Goal: Navigation & Orientation: Find specific page/section

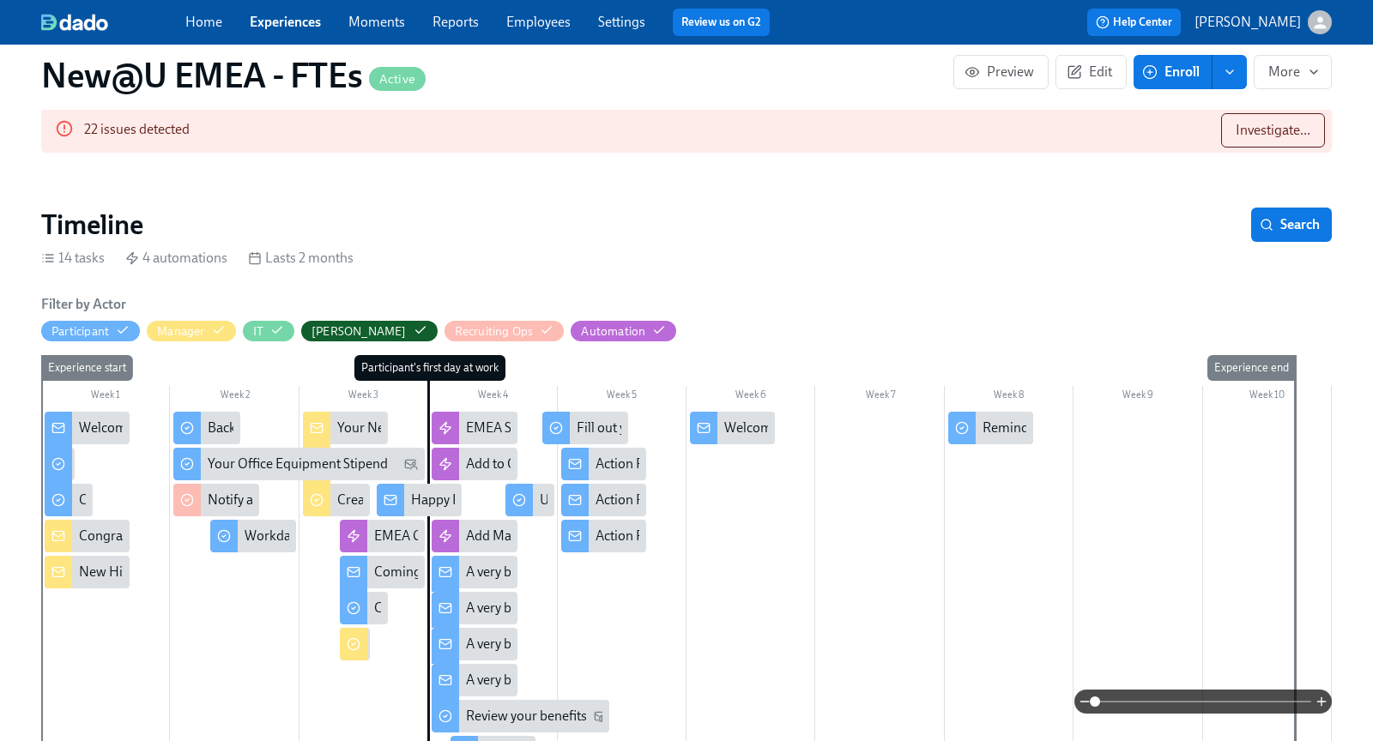
scroll to position [257, 0]
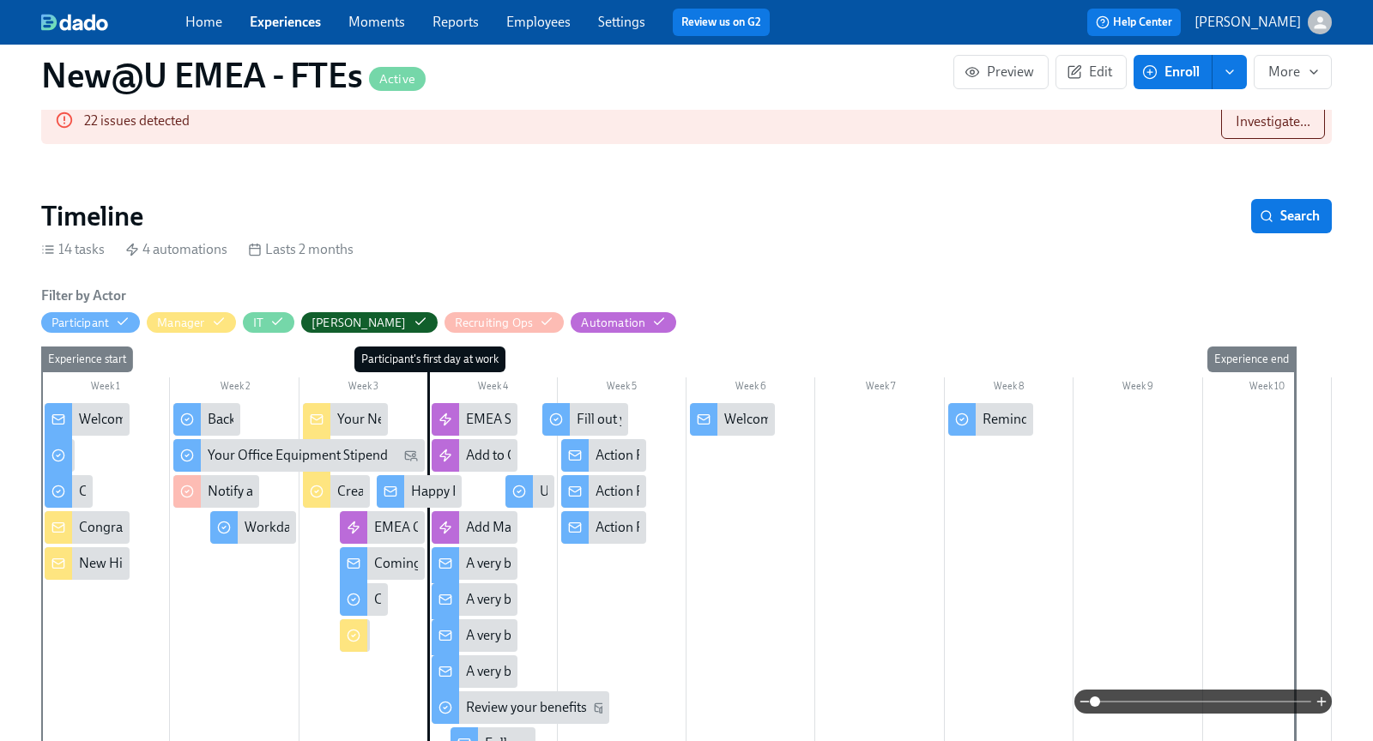
click at [498, 567] on div "A very big welcome to you, from your EMEA People team!" at bounding box center [633, 563] width 335 height 19
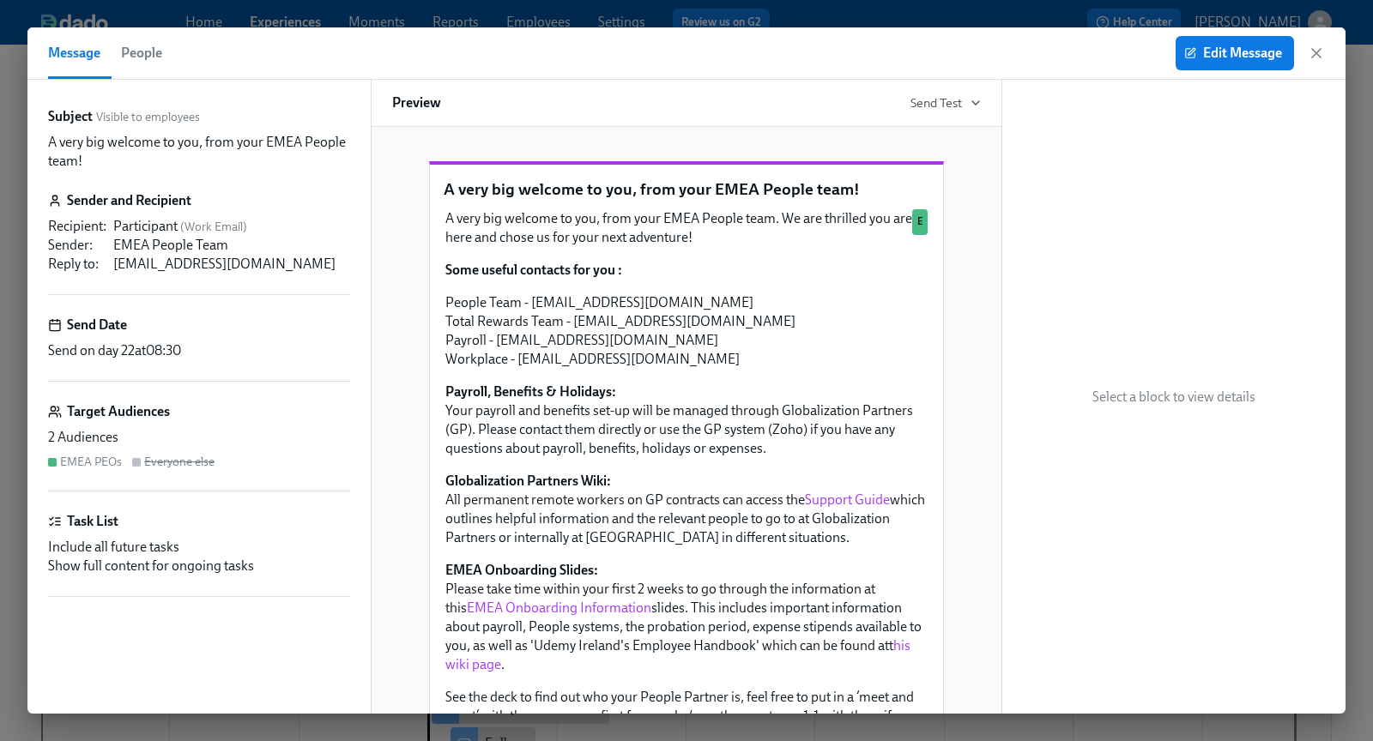
click at [1304, 53] on div "Edit Message" at bounding box center [1250, 53] width 149 height 34
click at [1318, 53] on icon "button" at bounding box center [1316, 53] width 17 height 17
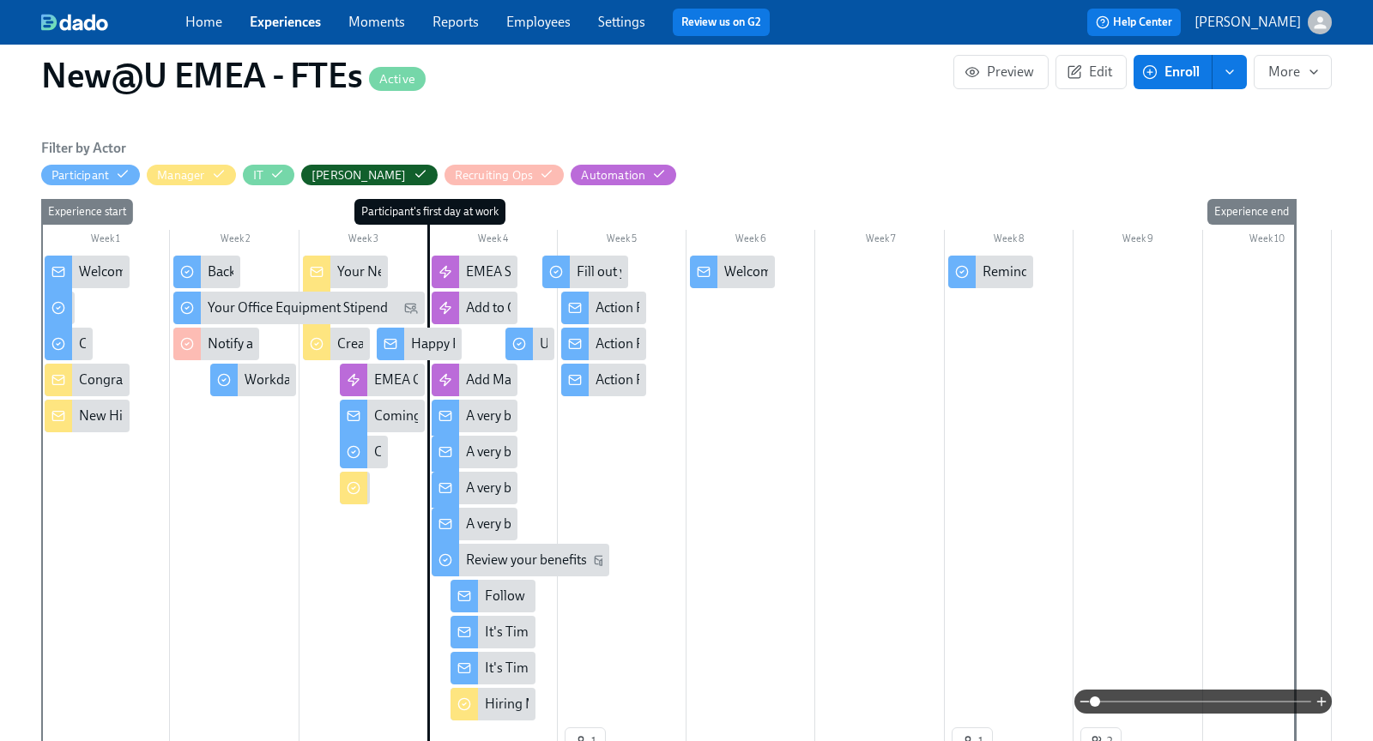
scroll to position [415, 0]
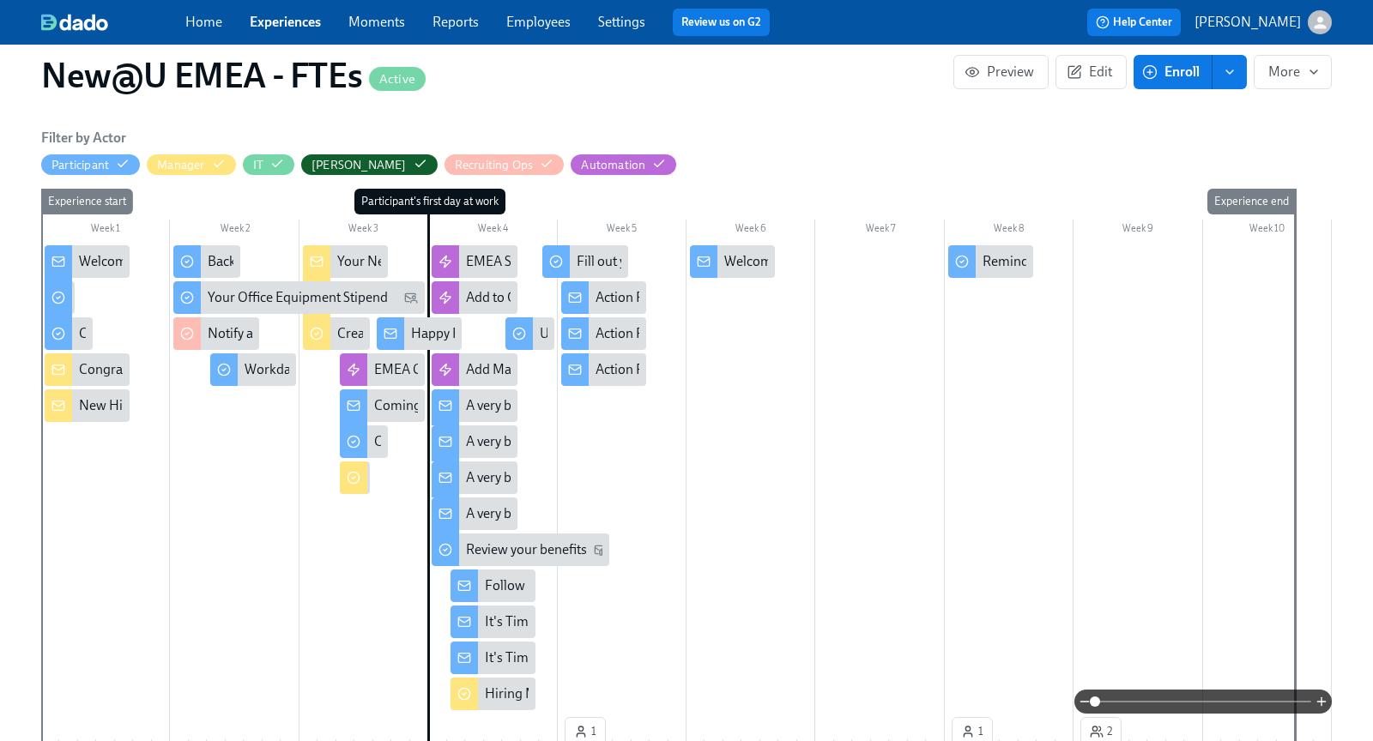
click at [499, 578] on div "Follow Up Re: Your Benefits" at bounding box center [566, 586] width 162 height 19
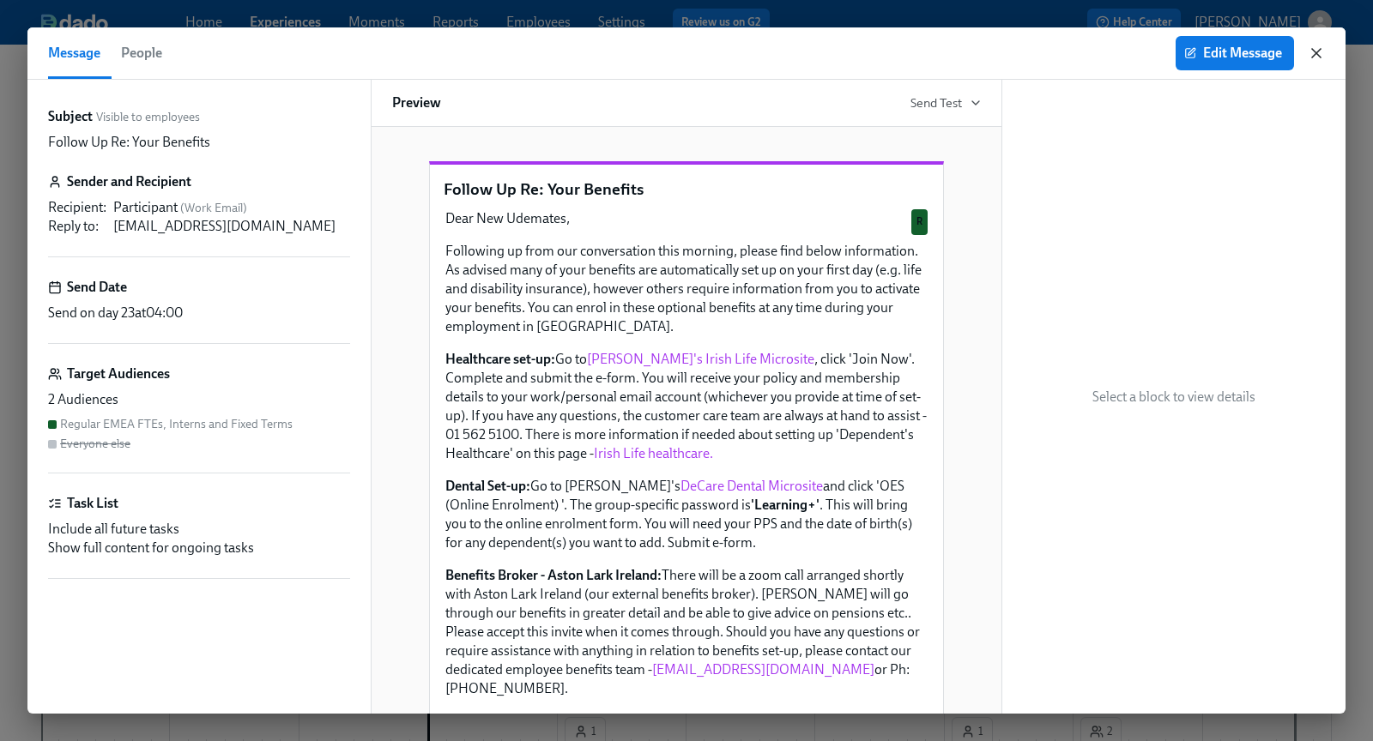
click at [1317, 54] on icon "button" at bounding box center [1316, 53] width 9 height 9
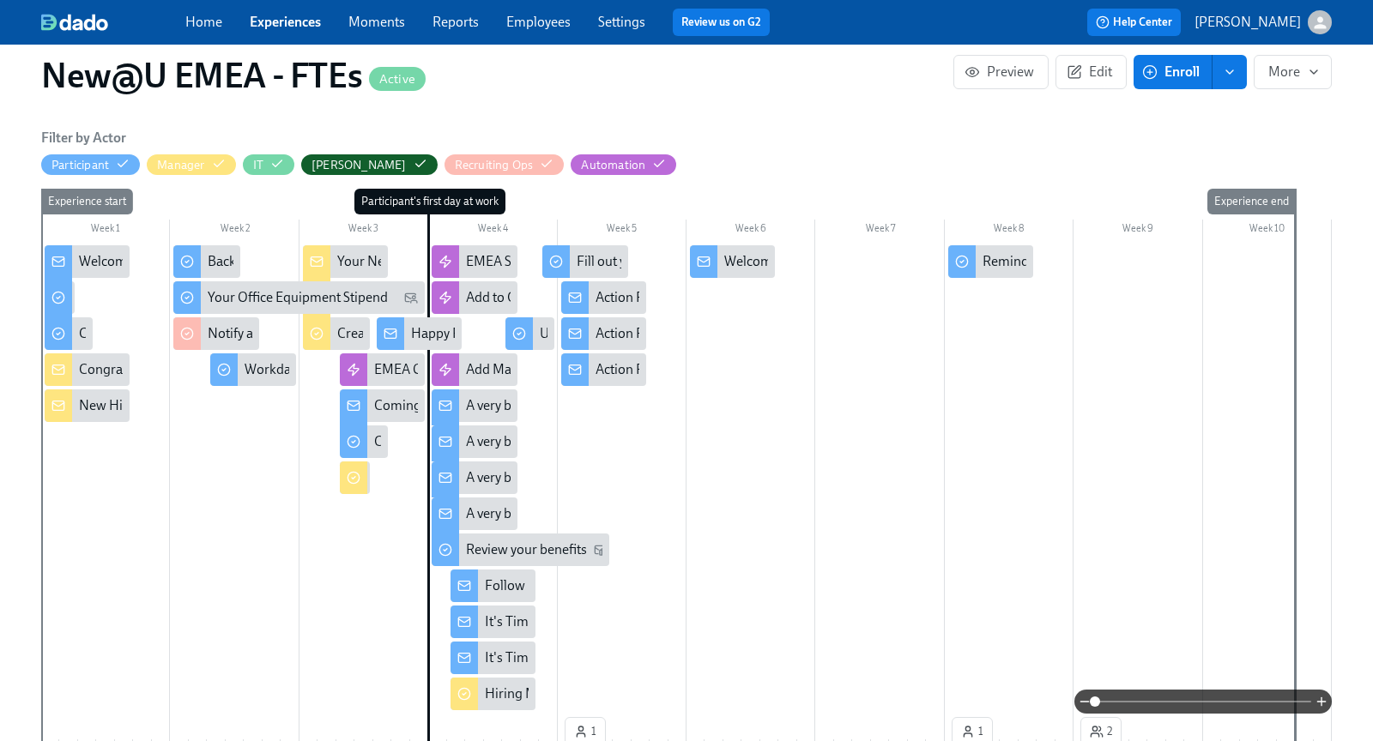
click at [501, 620] on div "It's Time...For Some Swag!" at bounding box center [563, 622] width 156 height 19
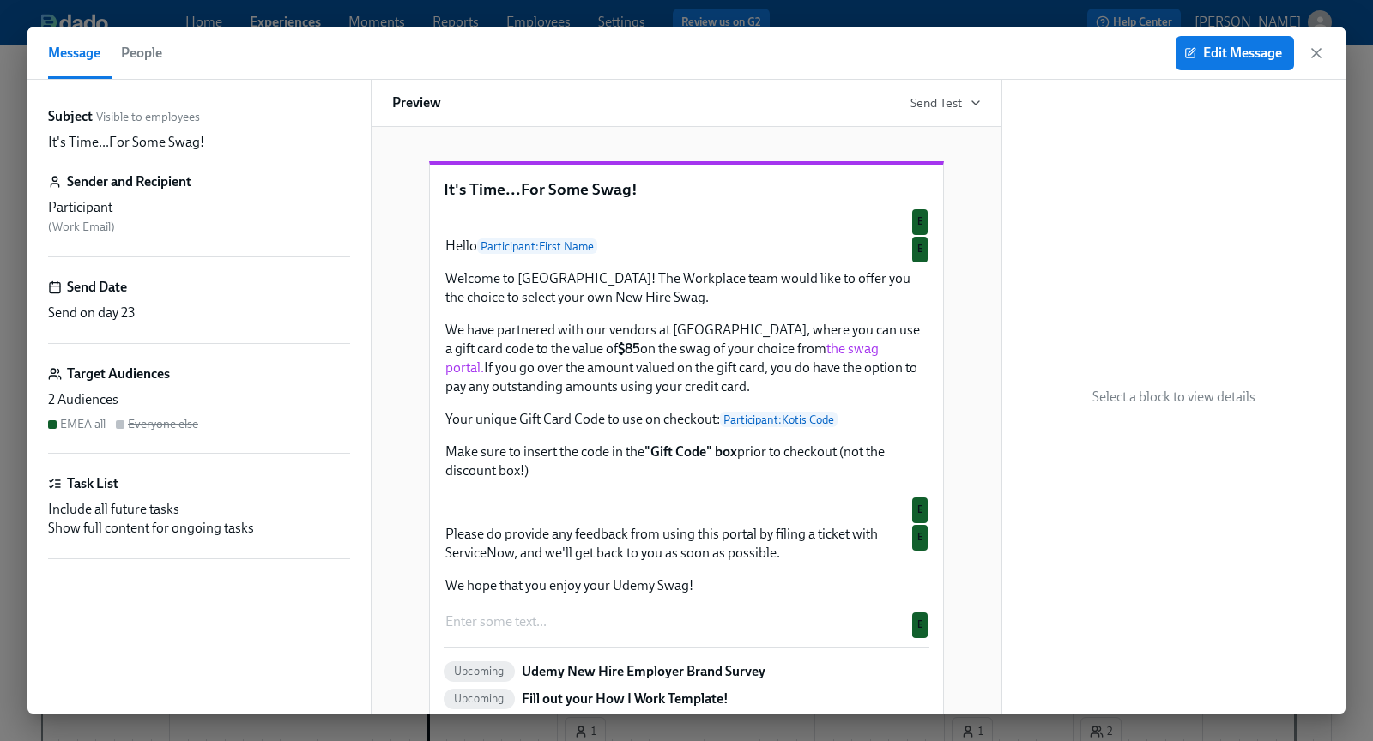
click at [1328, 46] on div "Message People Edit Message" at bounding box center [686, 53] width 1318 height 52
click at [1318, 54] on icon "button" at bounding box center [1316, 53] width 17 height 17
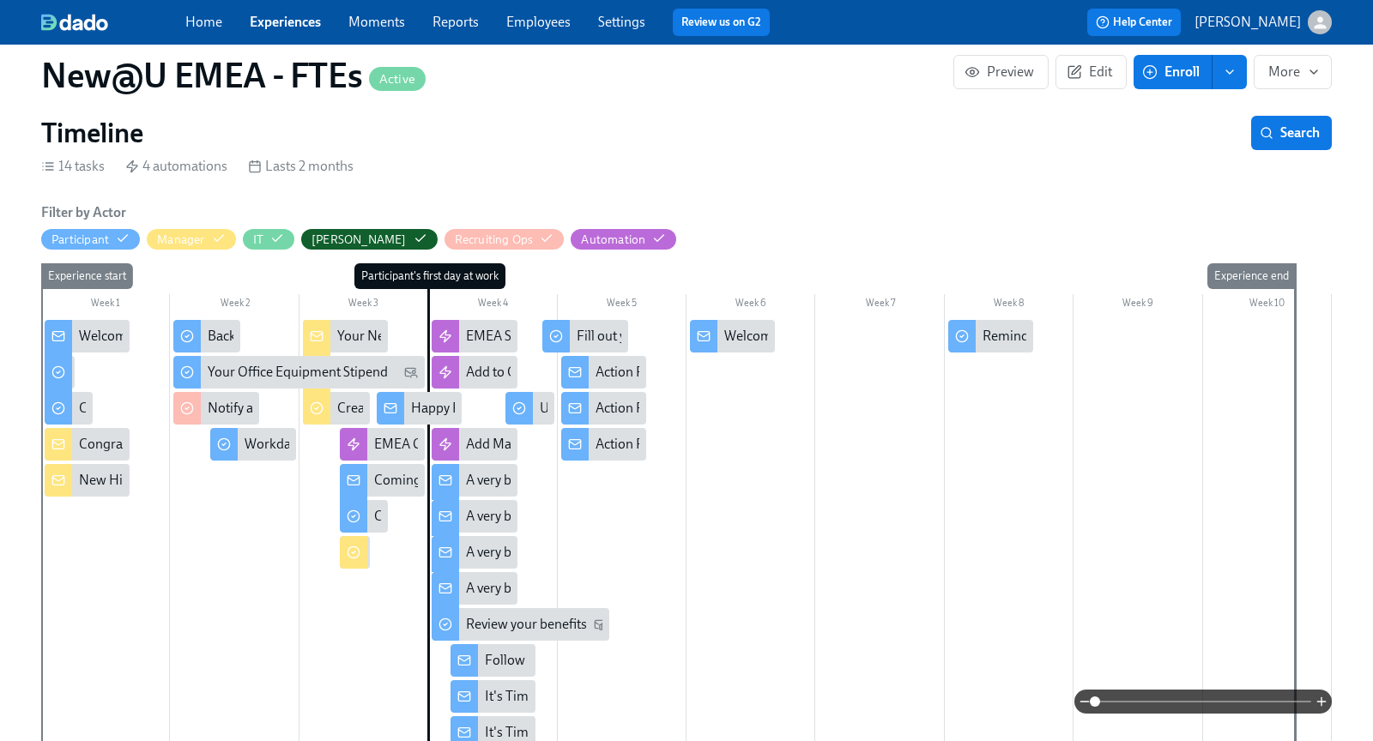
scroll to position [342, 0]
click at [589, 369] on div "Action Required Re: Your Benefits" at bounding box center [603, 371] width 85 height 33
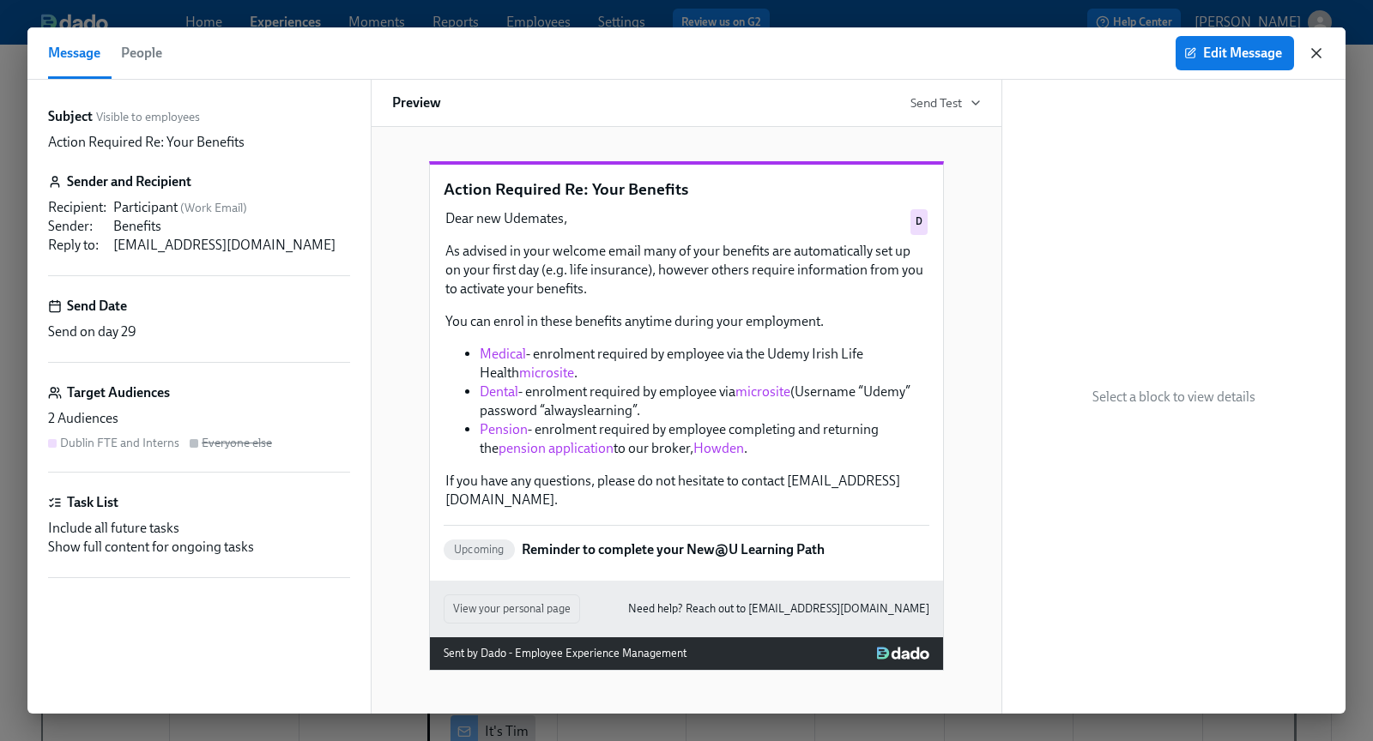
click at [1316, 57] on icon "button" at bounding box center [1316, 53] width 17 height 17
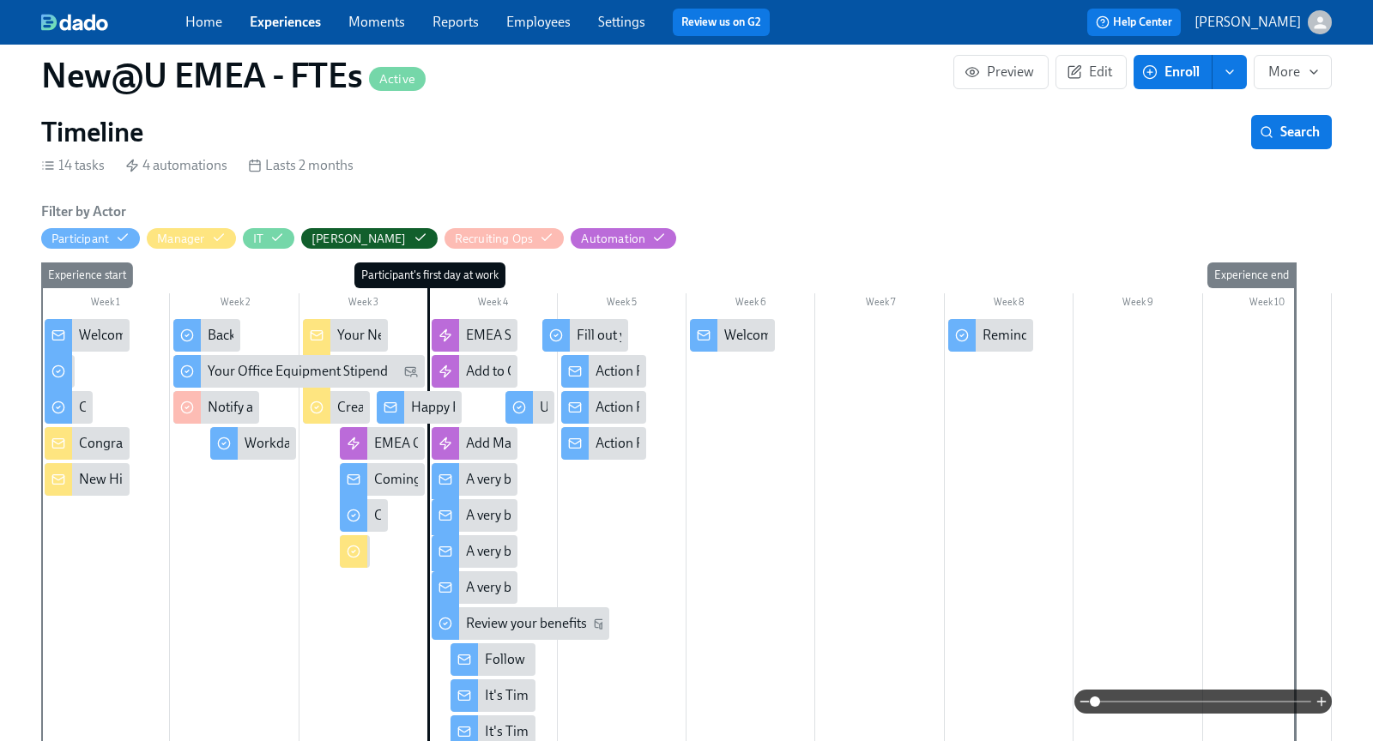
click at [596, 412] on div "Action Required Re: Your Benefits" at bounding box center [694, 407] width 197 height 19
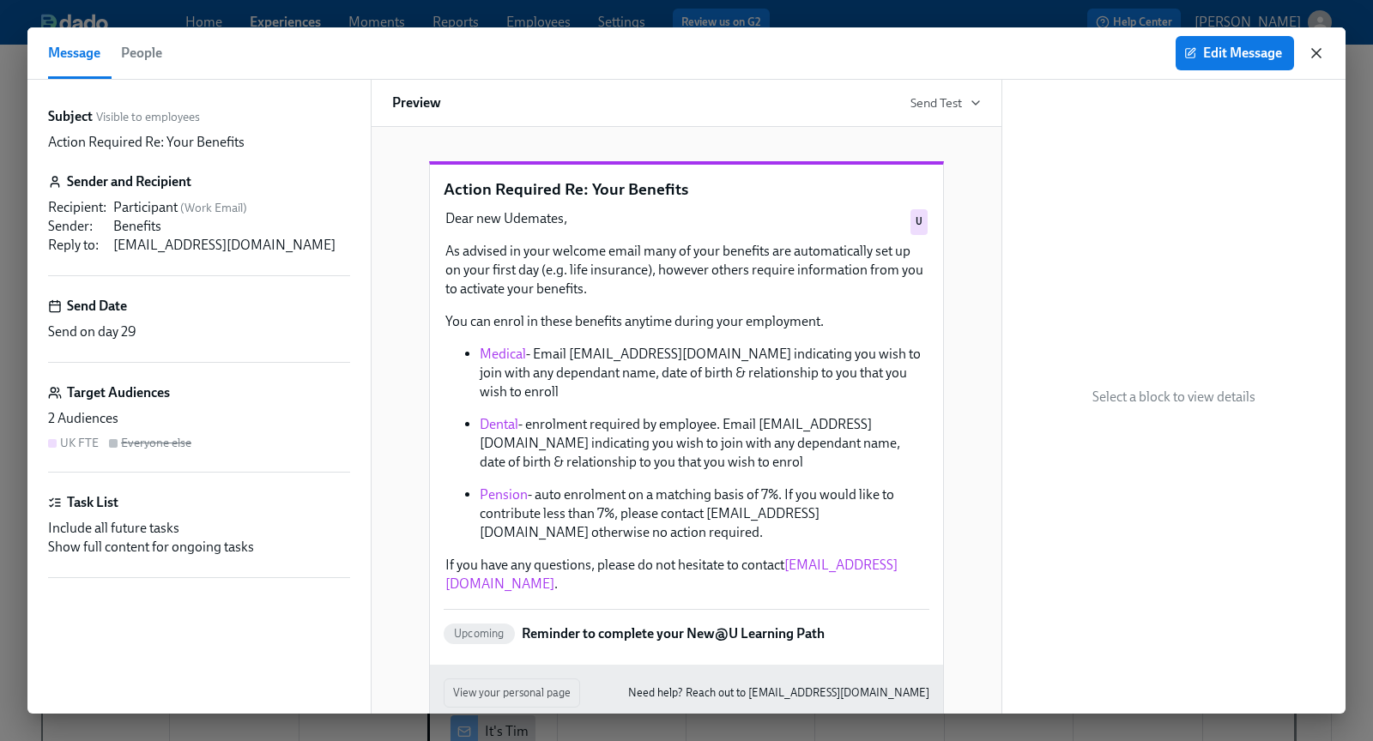
click at [1315, 54] on icon "button" at bounding box center [1316, 53] width 9 height 9
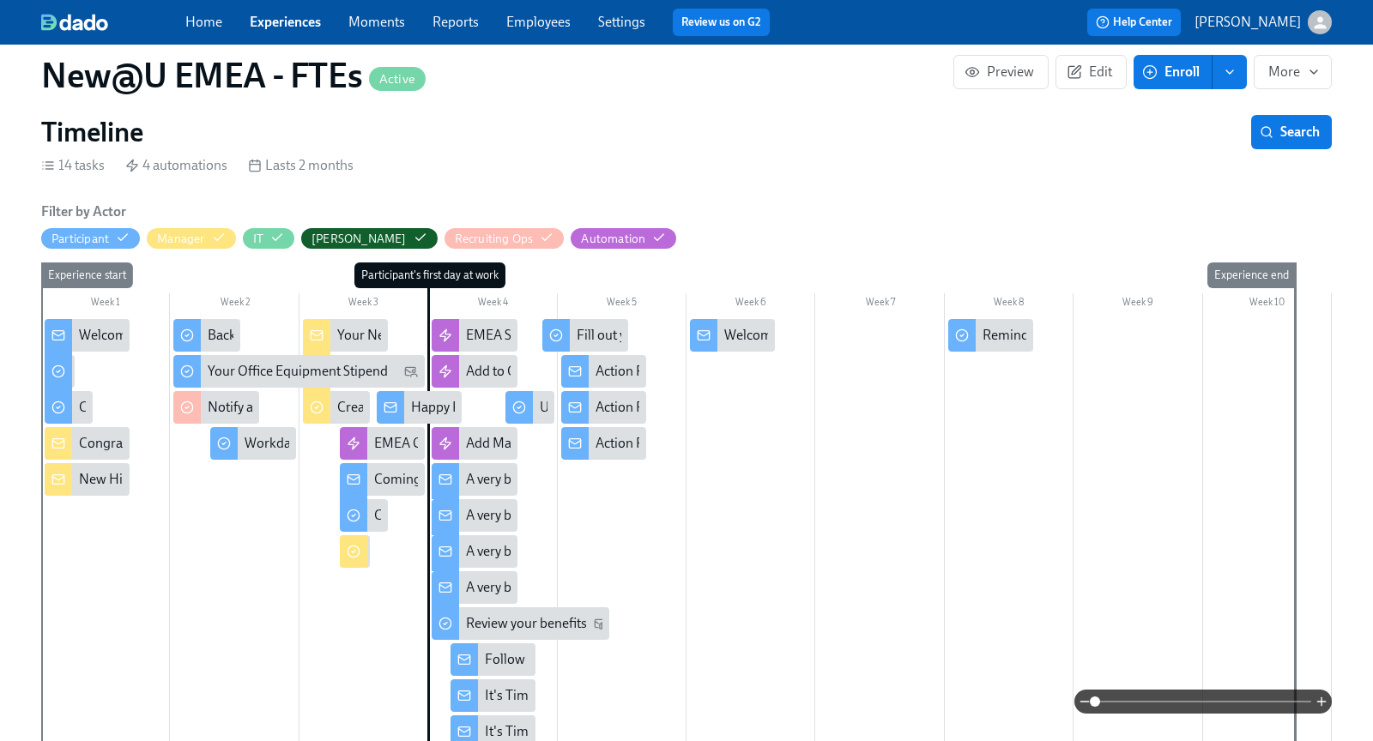
click at [612, 456] on div "Action Required Re: Your Benefits" at bounding box center [603, 443] width 85 height 33
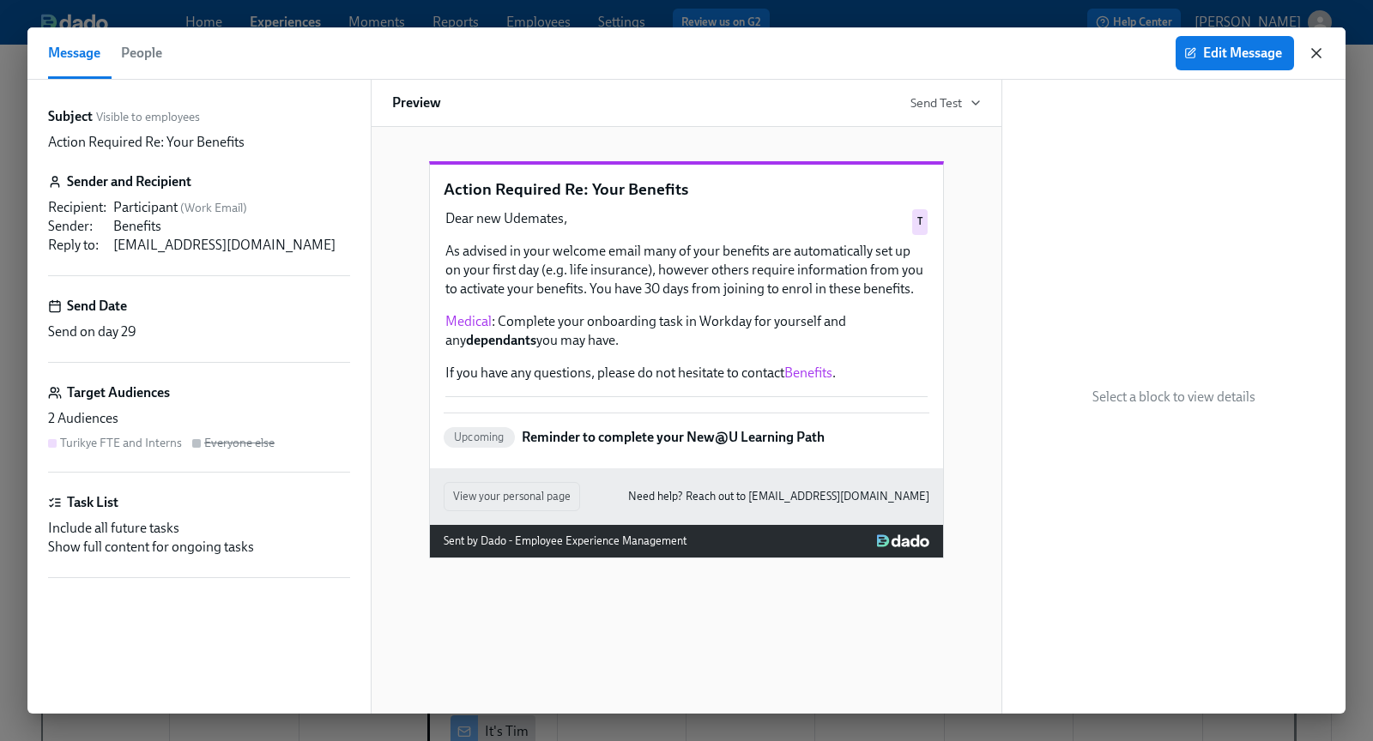
click at [1316, 52] on icon "button" at bounding box center [1316, 53] width 9 height 9
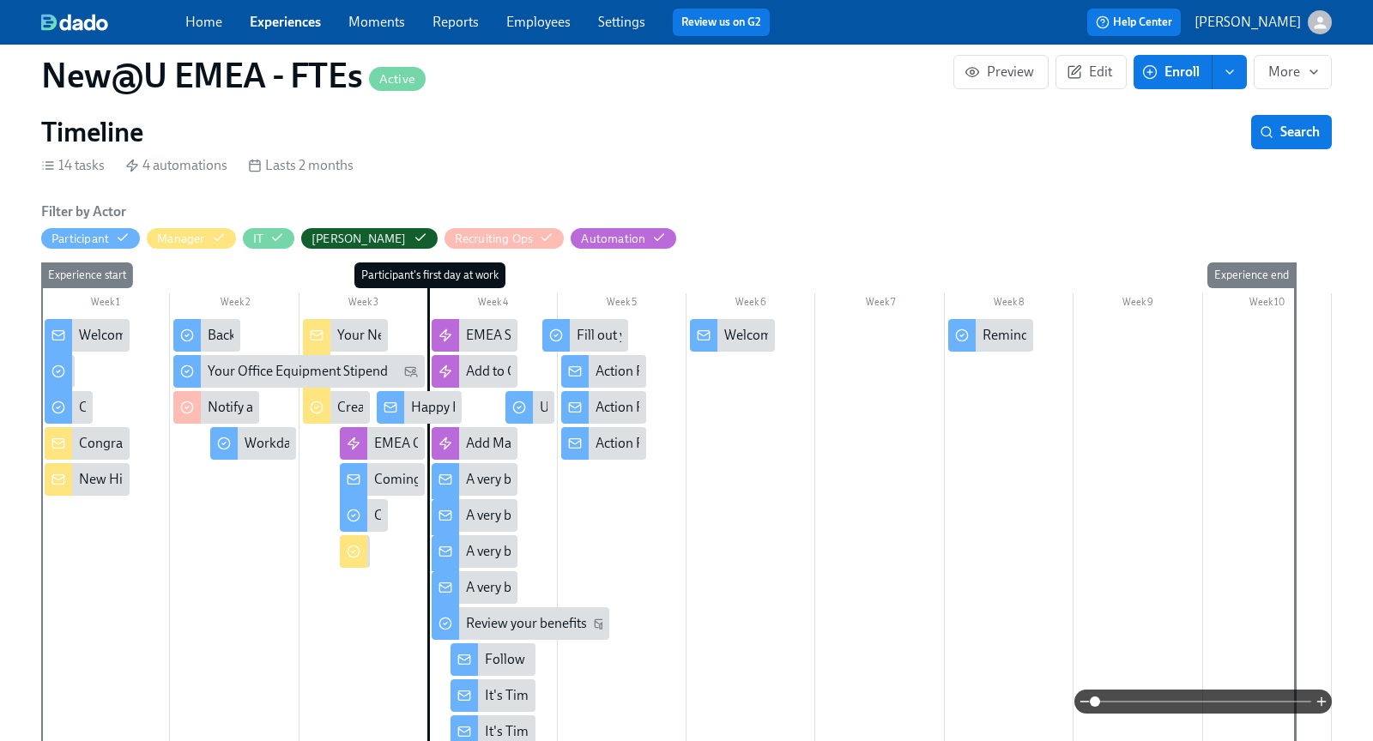
click at [740, 350] on div at bounding box center [686, 553] width 1291 height 469
click at [751, 333] on div "Welcome New Manager Hires" at bounding box center [811, 335] width 175 height 19
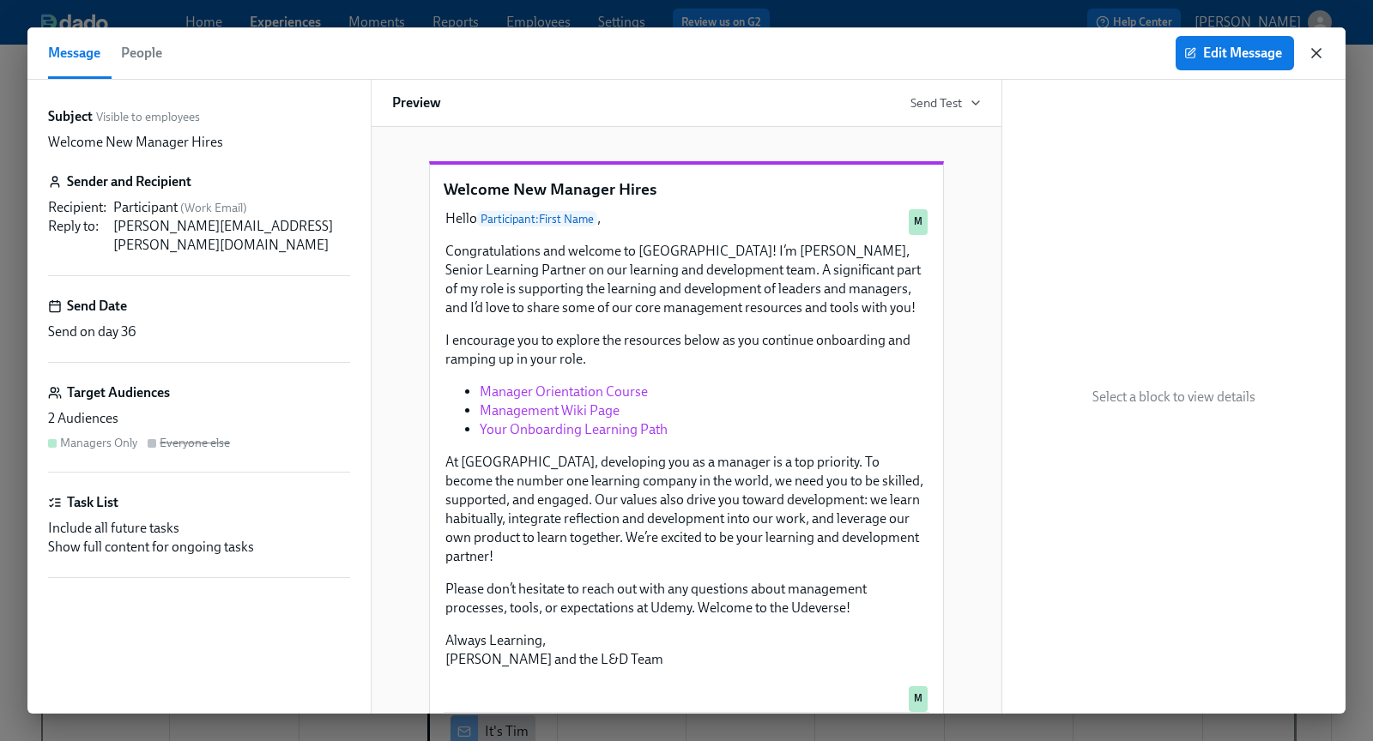
click at [1310, 57] on icon "button" at bounding box center [1316, 53] width 17 height 17
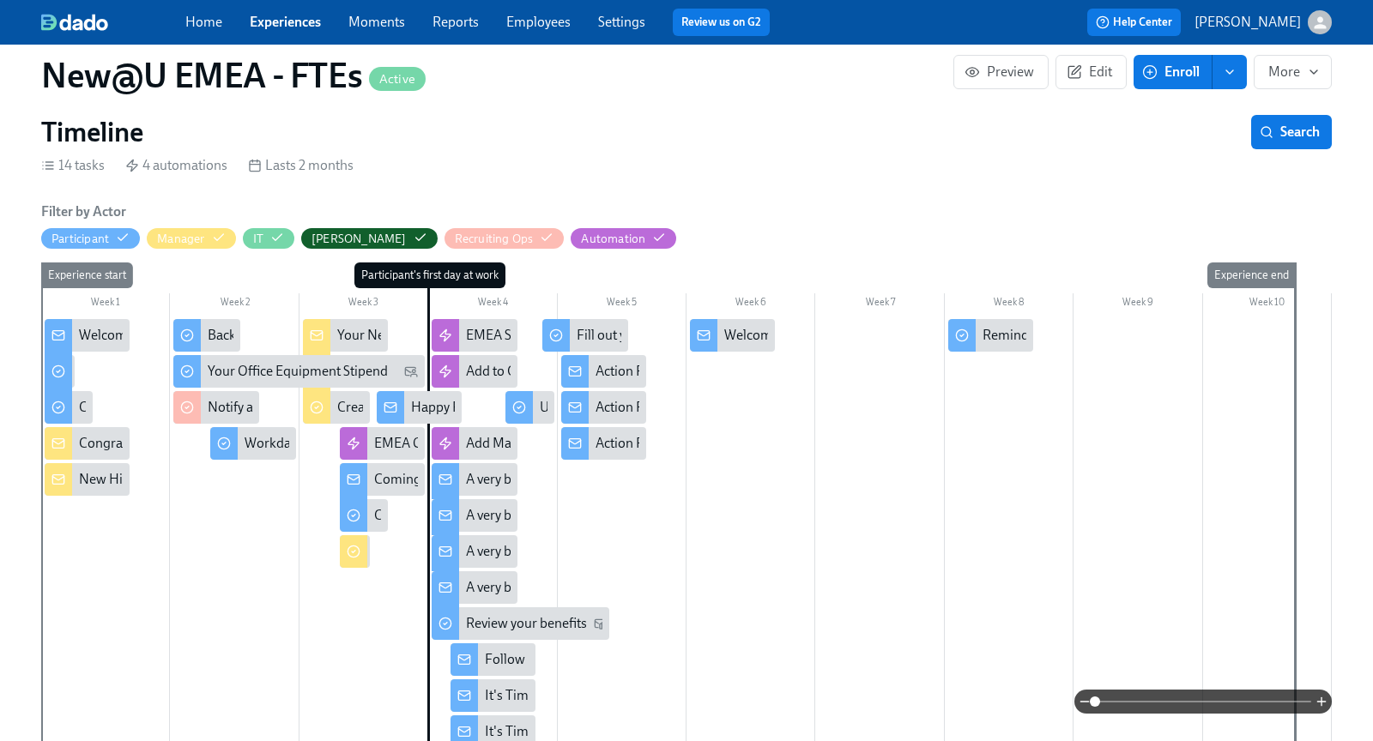
click at [312, 15] on link "Experiences" at bounding box center [285, 22] width 71 height 16
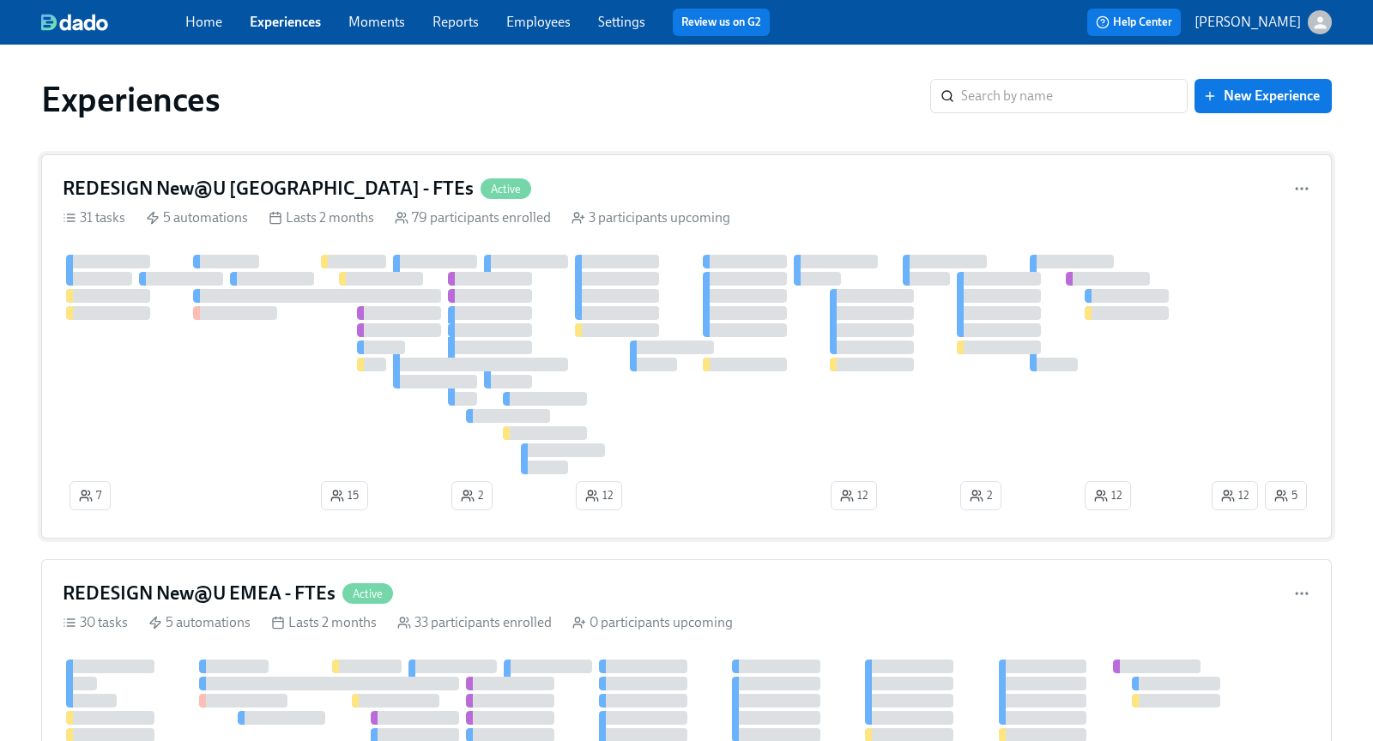
click at [263, 193] on h4 "REDESIGN New@U [GEOGRAPHIC_DATA] - FTEs" at bounding box center [268, 189] width 411 height 26
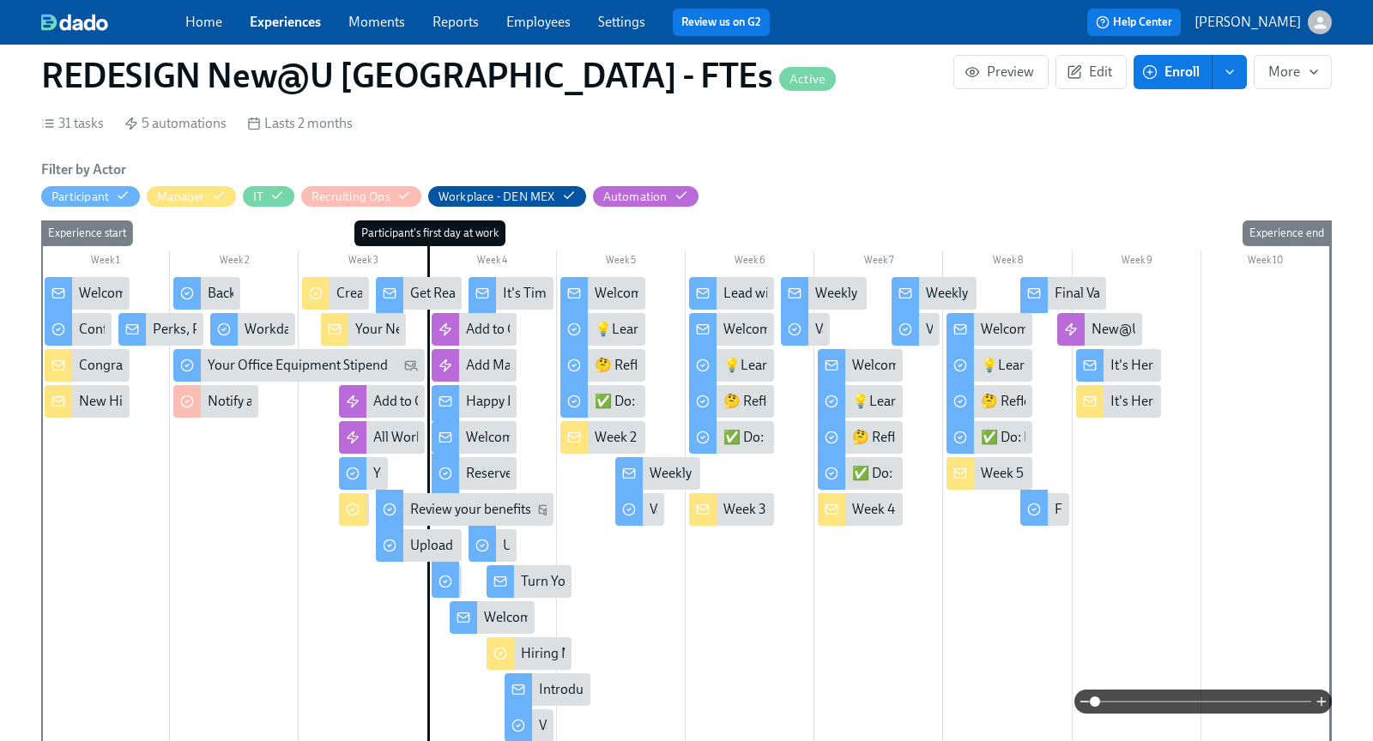
scroll to position [414, 0]
click at [546, 572] on div "Turn Yourself into AI Art with [PERSON_NAME]! 🎨" at bounding box center [671, 581] width 301 height 19
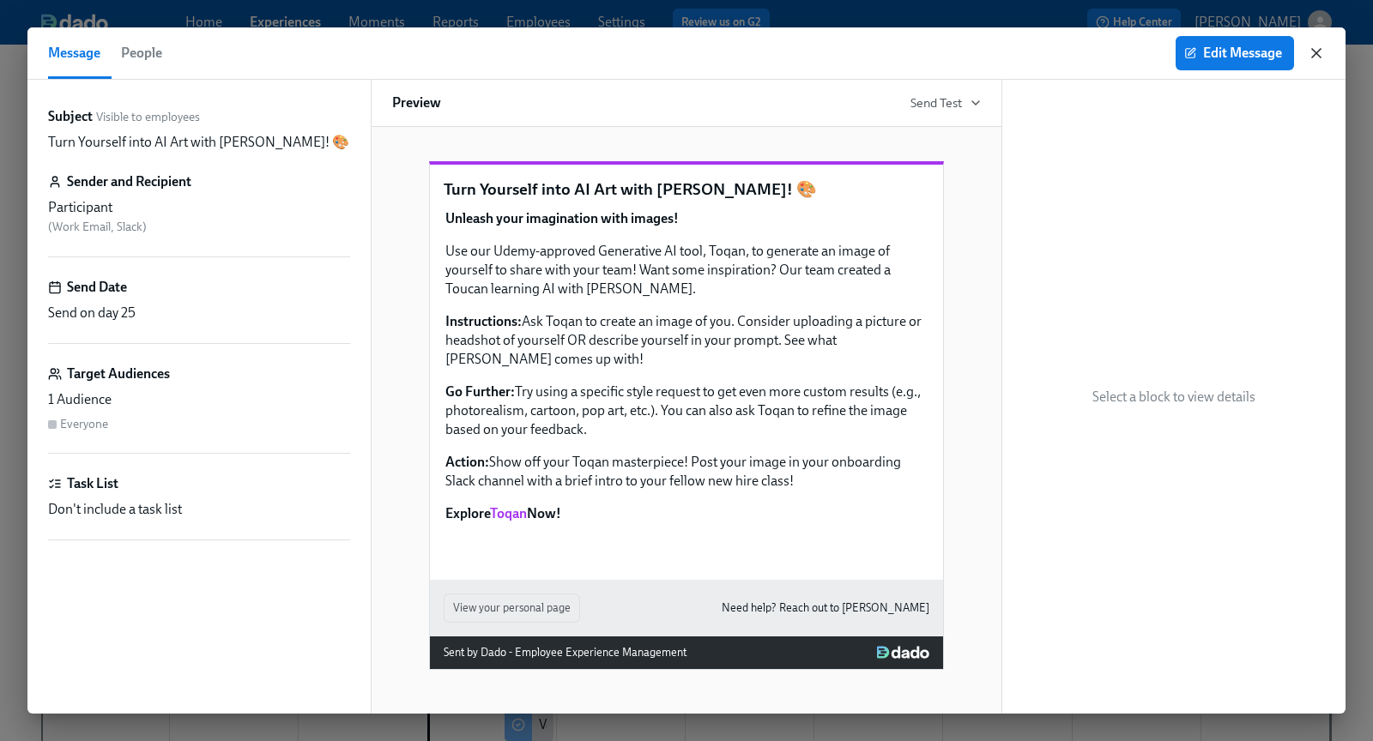
click at [1323, 50] on icon "button" at bounding box center [1316, 53] width 17 height 17
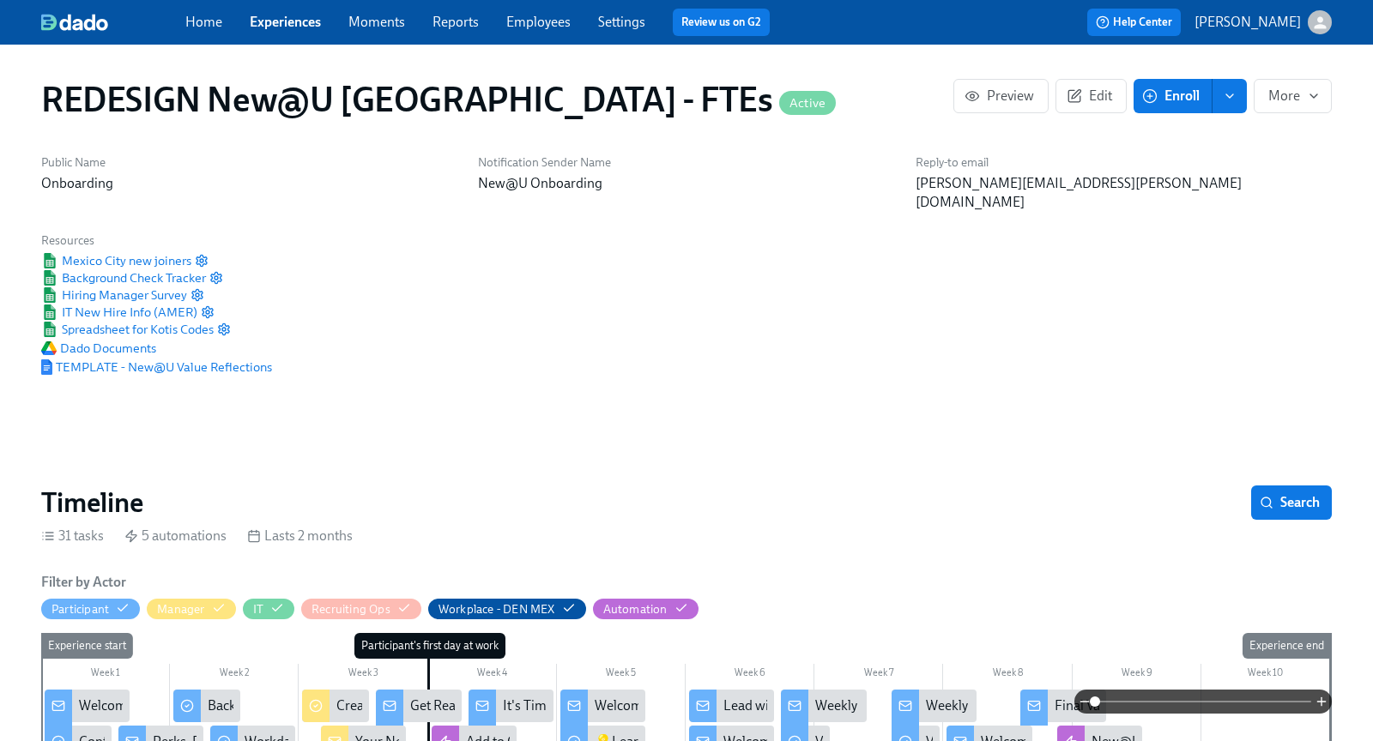
click at [299, 25] on link "Experiences" at bounding box center [285, 22] width 71 height 16
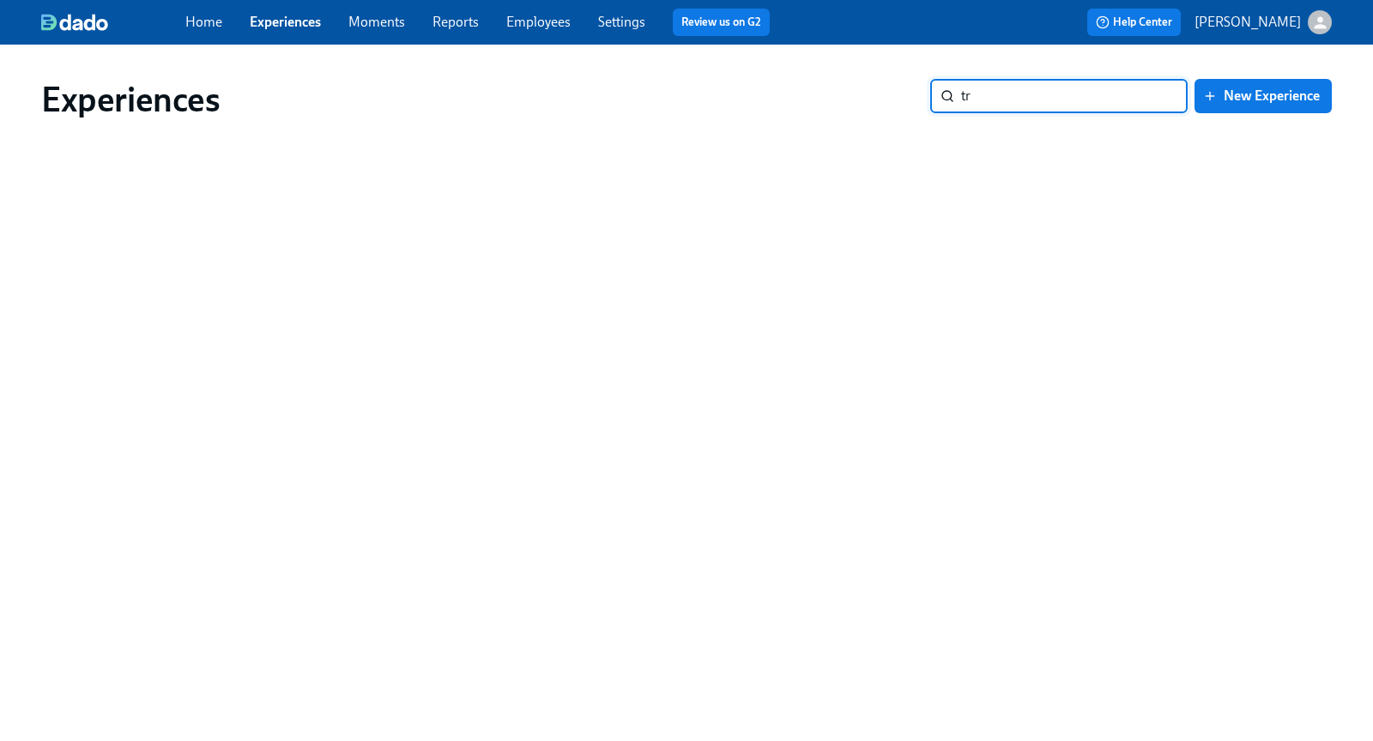
type input "t"
